Goal: Communication & Community: Answer question/provide support

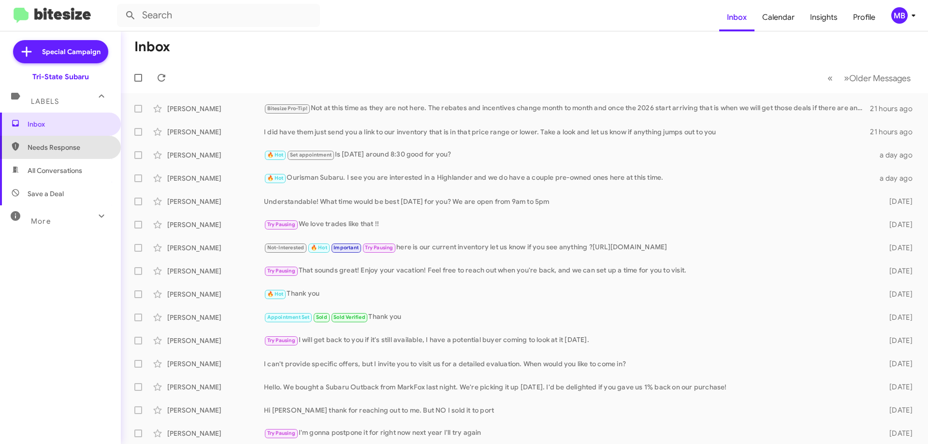
click at [77, 147] on span "Needs Response" at bounding box center [69, 148] width 82 height 10
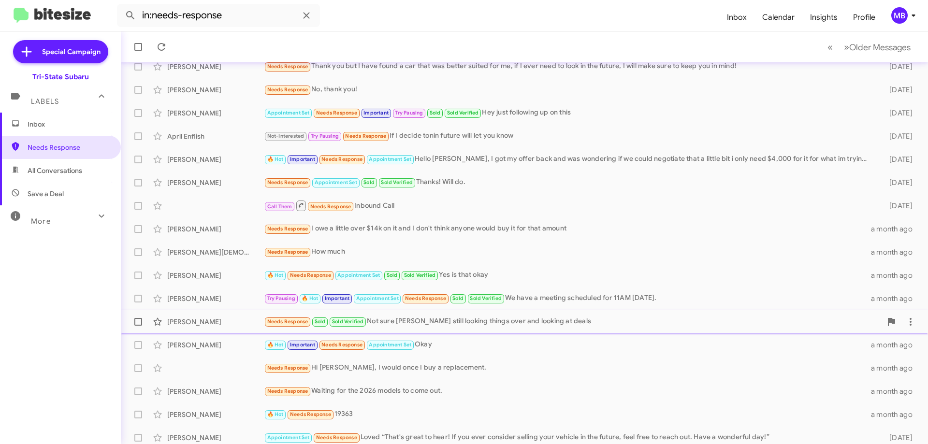
scroll to position [117, 0]
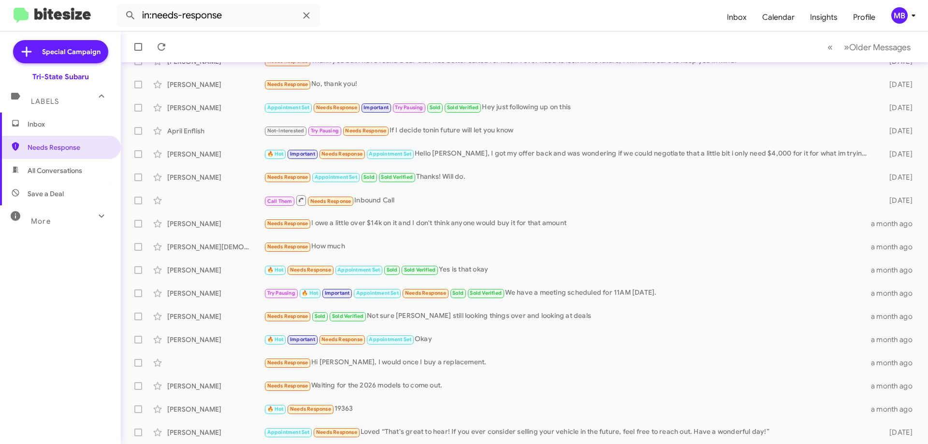
click at [78, 173] on span "All Conversations" at bounding box center [55, 171] width 55 height 10
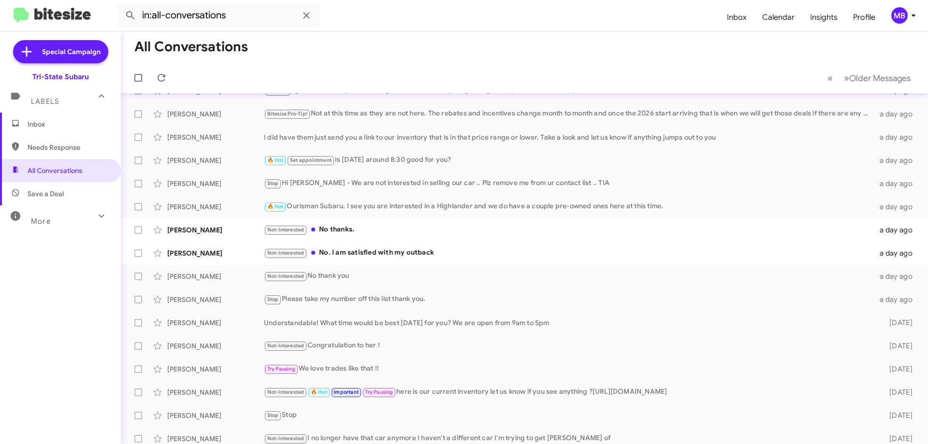
scroll to position [48, 0]
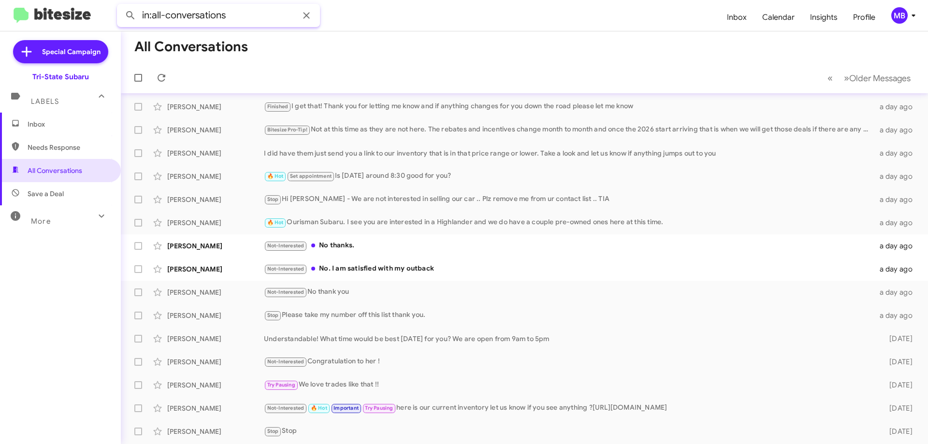
click at [260, 18] on input "in:all-conversations" at bounding box center [218, 15] width 203 height 23
drag, startPoint x: 158, startPoint y: 22, endPoint x: 116, endPoint y: 22, distance: 41.1
click at [116, 22] on mat-toolbar "in:all-conversations Inbox Calendar Insights Profile MB" at bounding box center [464, 15] width 928 height 31
click at [121, 6] on button at bounding box center [130, 15] width 19 height 19
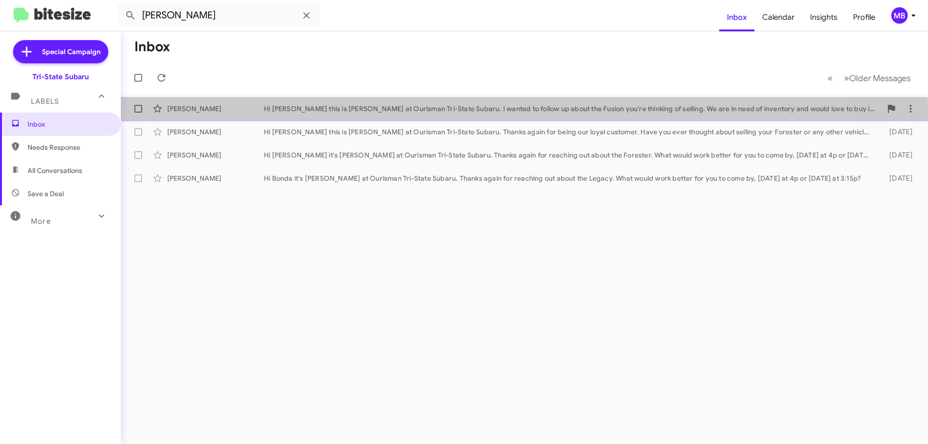
click at [337, 111] on div "Hi [PERSON_NAME] this is [PERSON_NAME] at Ourisman Tri-State Subaru. I wanted t…" at bounding box center [573, 109] width 618 height 10
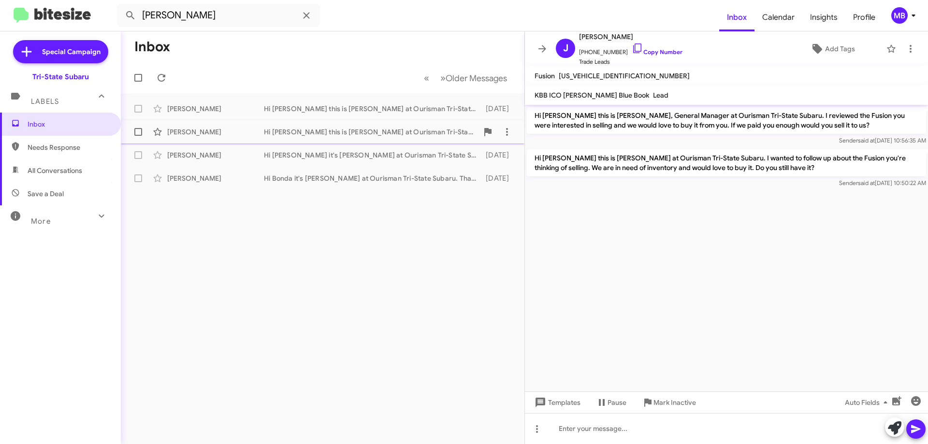
drag, startPoint x: 314, startPoint y: 132, endPoint x: 318, endPoint y: 127, distance: 6.6
click at [314, 132] on div "Hi [PERSON_NAME] this is [PERSON_NAME] at Ourisman Tri-State Subaru. Thanks aga…" at bounding box center [371, 132] width 214 height 10
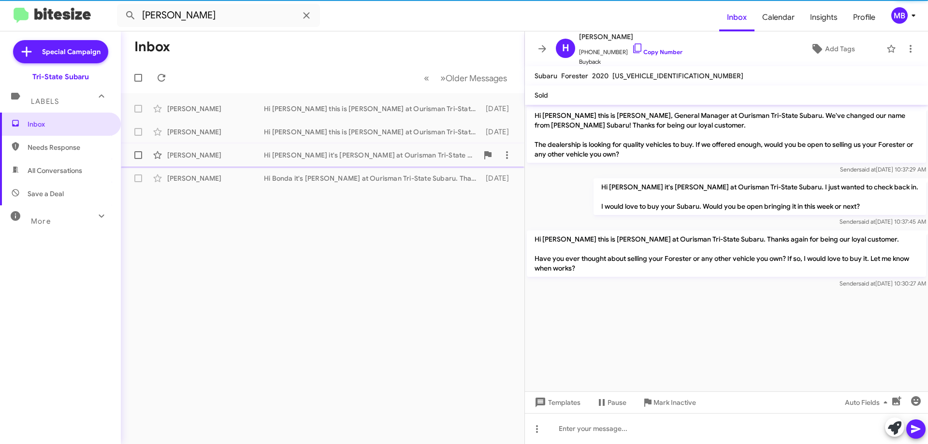
click at [328, 150] on div "Hi [PERSON_NAME] it's [PERSON_NAME] at Ourisman Tri-State Subaru. Thanks again …" at bounding box center [371, 155] width 214 height 10
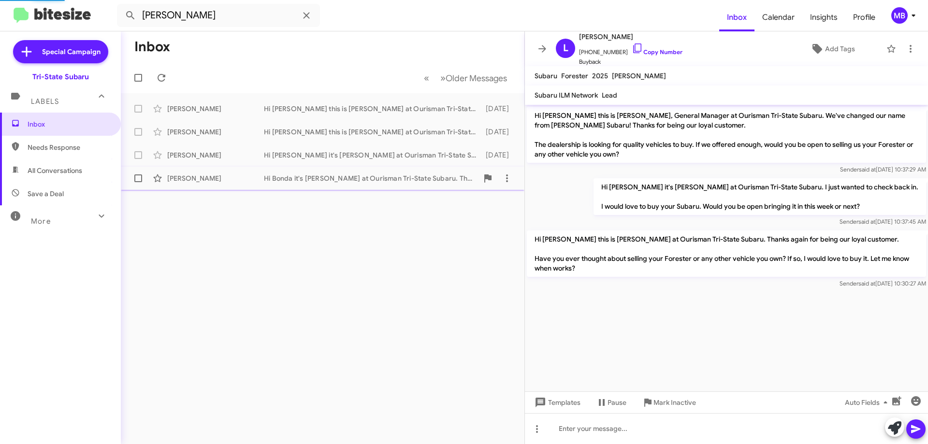
scroll to position [546, 0]
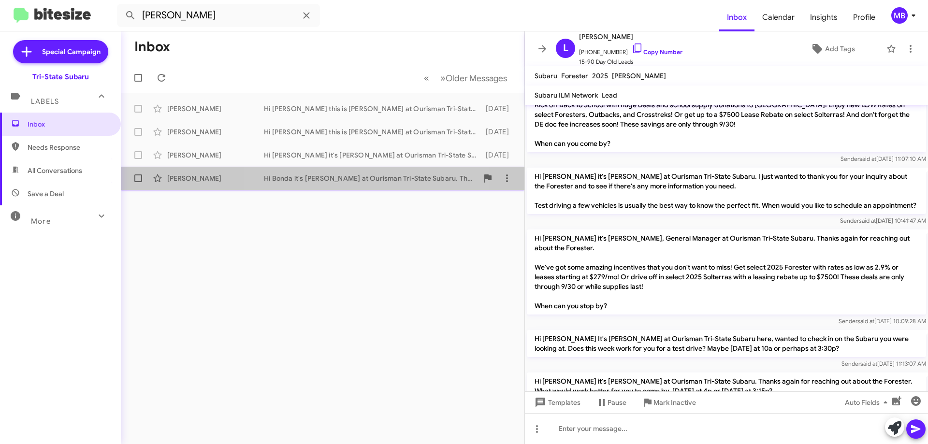
click at [375, 177] on div "Hi Bonda it's [PERSON_NAME] at Ourisman Tri-State Subaru. Thanks again for reac…" at bounding box center [371, 179] width 214 height 10
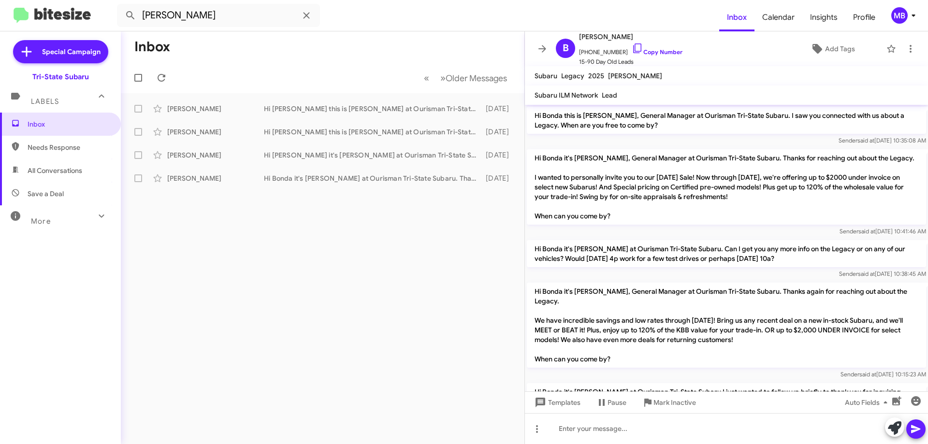
click at [74, 146] on span "Needs Response" at bounding box center [69, 148] width 82 height 10
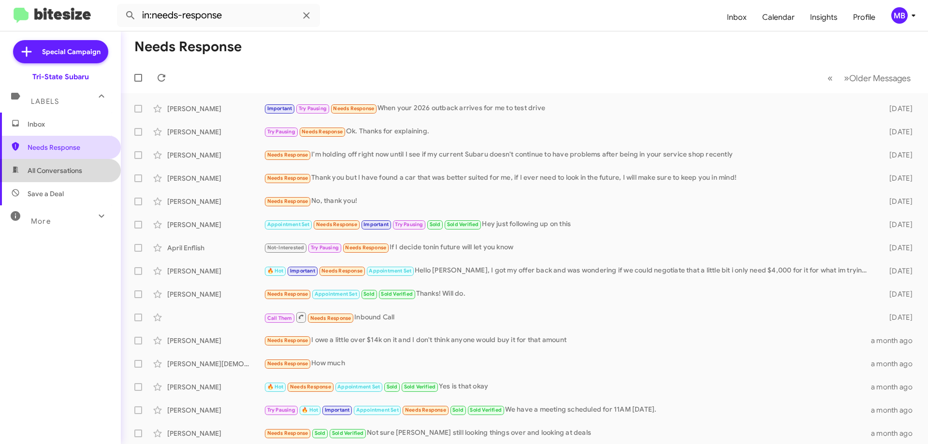
drag, startPoint x: 83, startPoint y: 171, endPoint x: 108, endPoint y: 147, distance: 34.5
click at [85, 171] on span "All Conversations" at bounding box center [60, 170] width 121 height 23
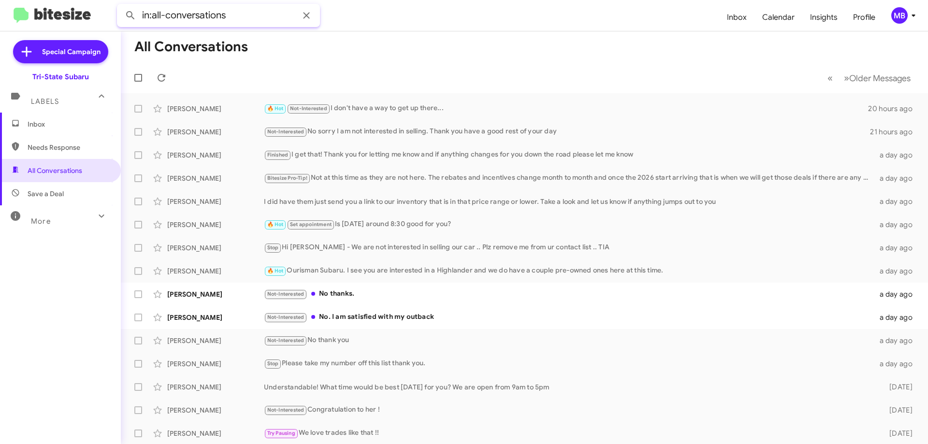
drag, startPoint x: 247, startPoint y: 14, endPoint x: 120, endPoint y: 21, distance: 126.8
click at [120, 21] on input "in:all-conversations" at bounding box center [218, 15] width 203 height 23
click at [121, 6] on button at bounding box center [130, 15] width 19 height 19
type input "[PERSON_NAME]"
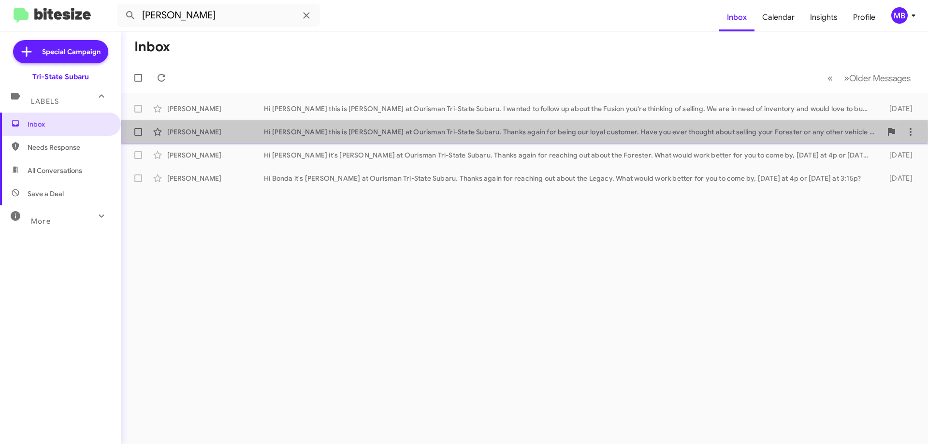
click at [360, 133] on div "Hi [PERSON_NAME] this is [PERSON_NAME] at Ourisman Tri-State Subaru. Thanks aga…" at bounding box center [573, 132] width 618 height 10
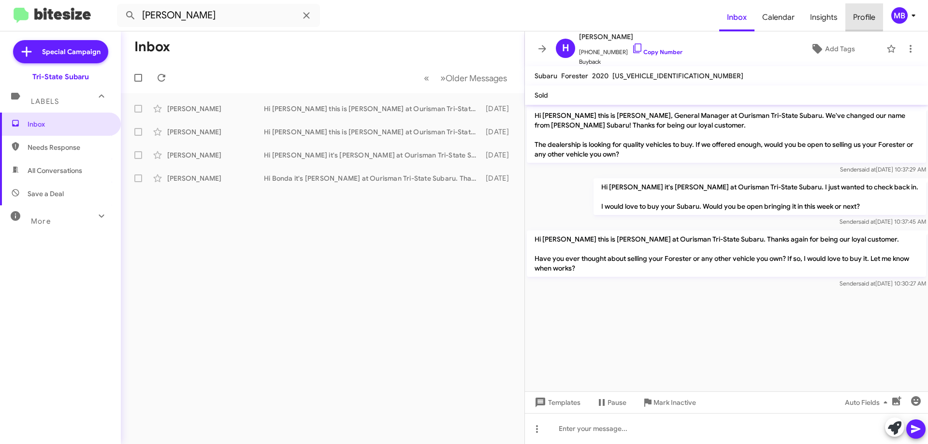
click at [859, 16] on span "Profile" at bounding box center [864, 17] width 38 height 28
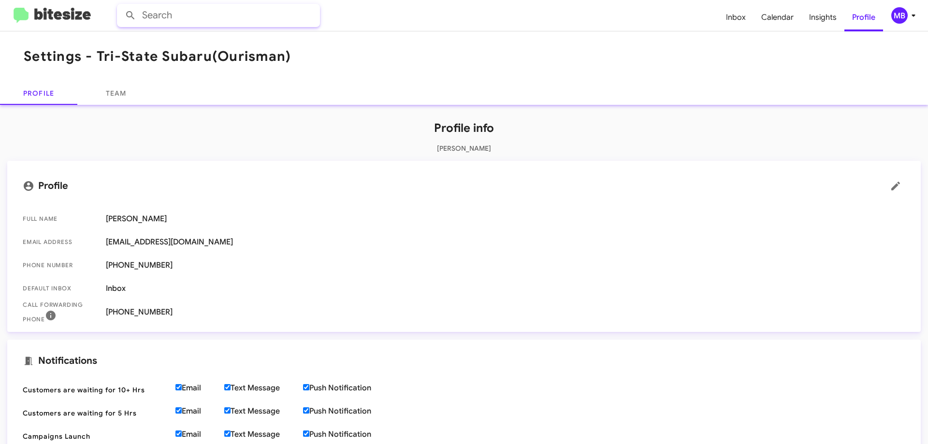
click at [150, 16] on input "text" at bounding box center [218, 15] width 203 height 23
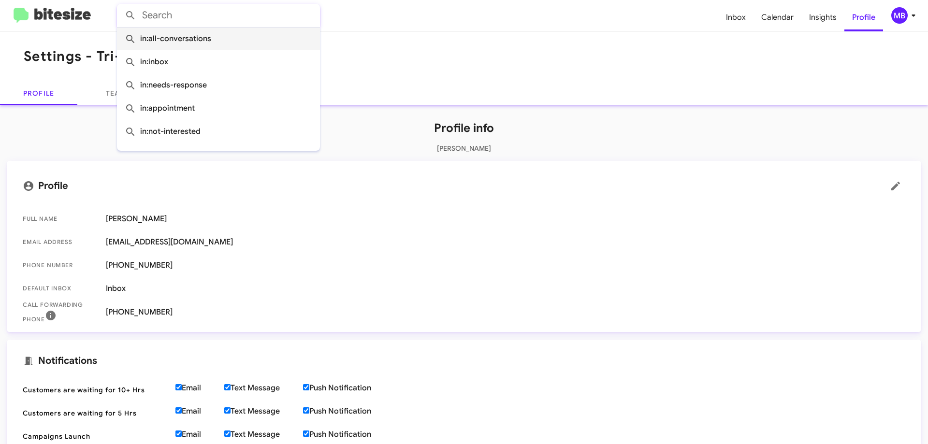
click at [238, 43] on span "in:all-conversations" at bounding box center [219, 38] width 188 height 23
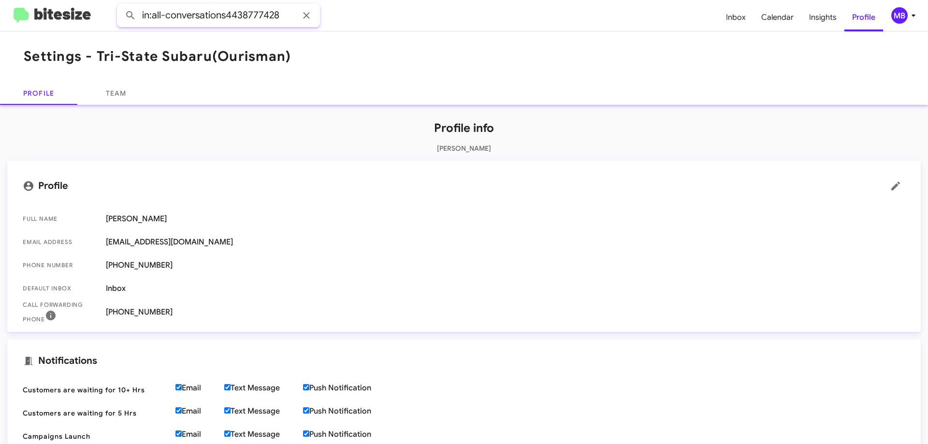
click at [121, 6] on button at bounding box center [130, 15] width 19 height 19
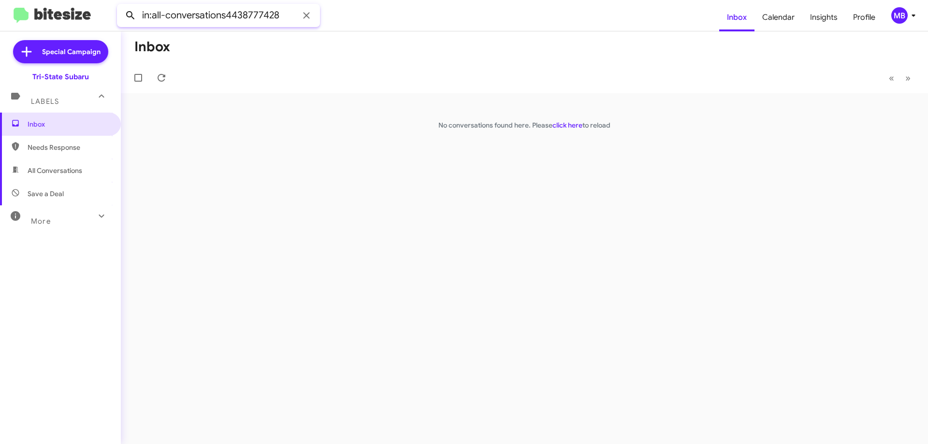
drag, startPoint x: 224, startPoint y: 14, endPoint x: 135, endPoint y: 19, distance: 89.1
click at [135, 19] on div "in:all-conversations4438777428" at bounding box center [218, 15] width 203 height 23
click at [273, 15] on input "4438777428" at bounding box center [218, 15] width 203 height 23
type input "4438777428"
click at [121, 6] on button at bounding box center [130, 15] width 19 height 19
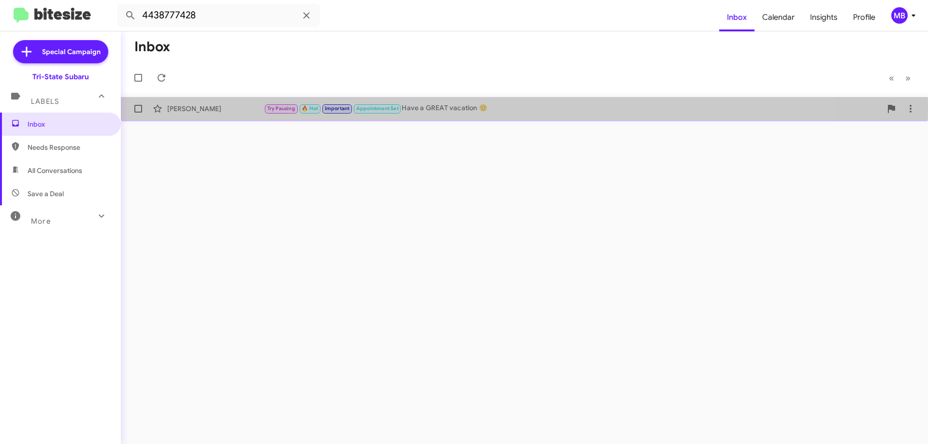
click at [208, 108] on div "[PERSON_NAME]" at bounding box center [215, 109] width 97 height 10
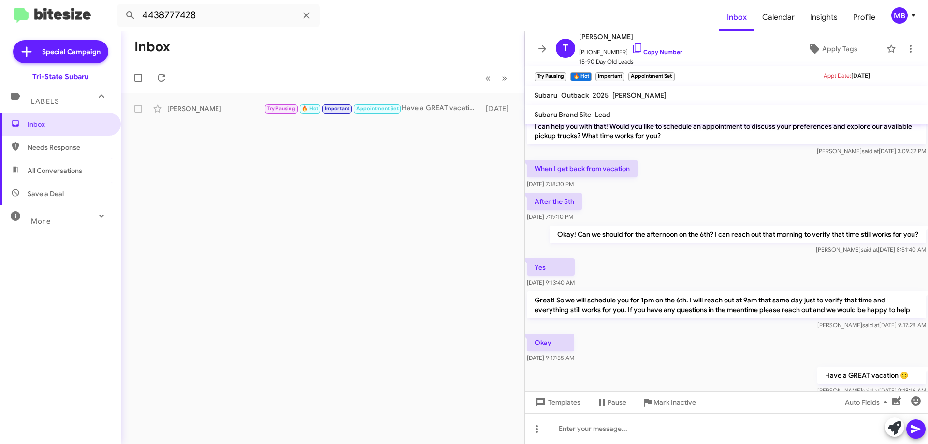
scroll to position [195, 0]
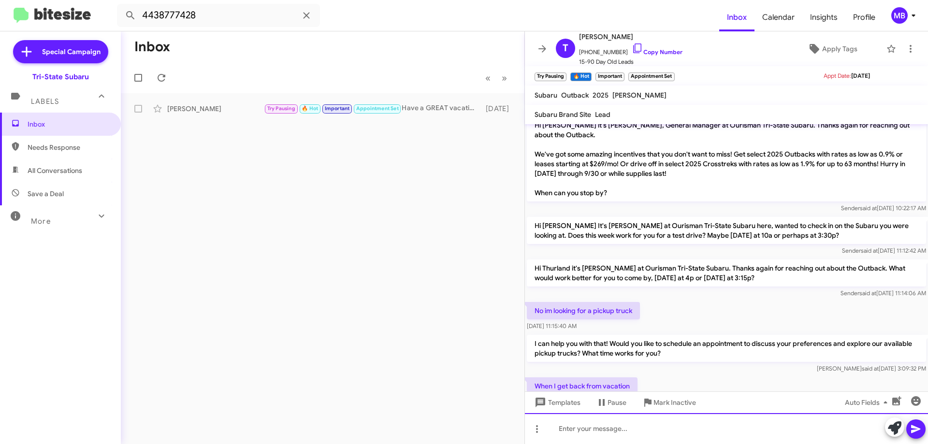
click at [655, 429] on div at bounding box center [726, 428] width 403 height 31
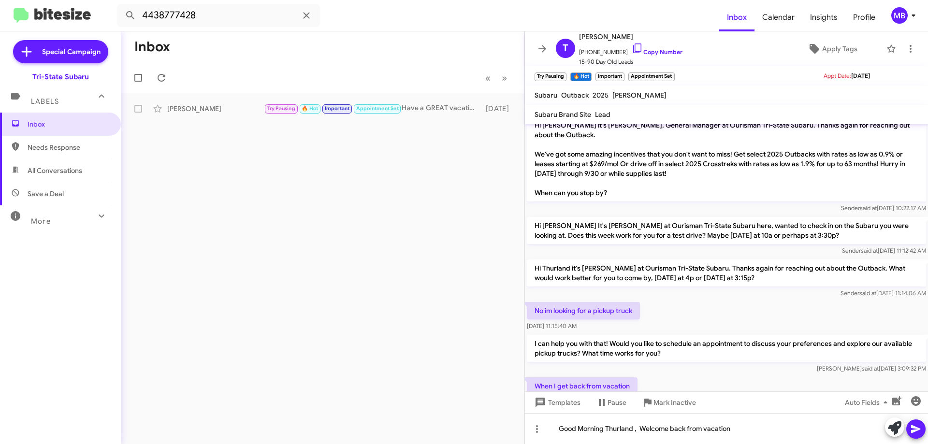
click at [919, 432] on icon at bounding box center [916, 429] width 12 height 12
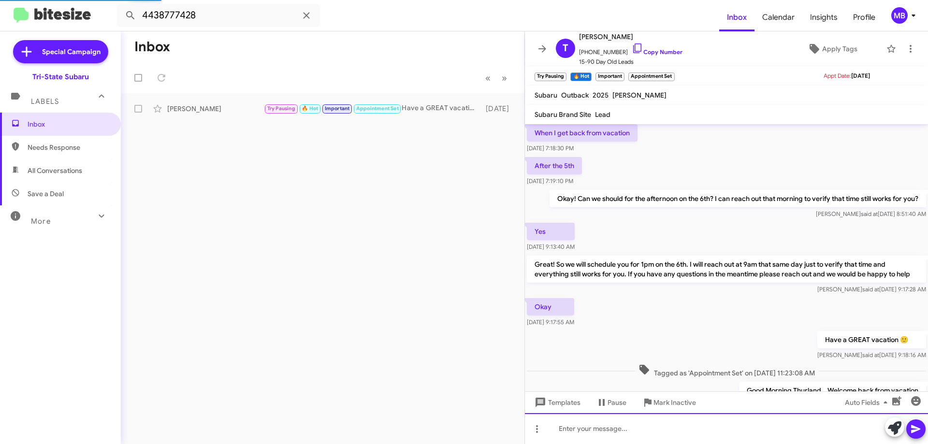
scroll to position [521, 0]
